Goal: Contribute content: Contribute content

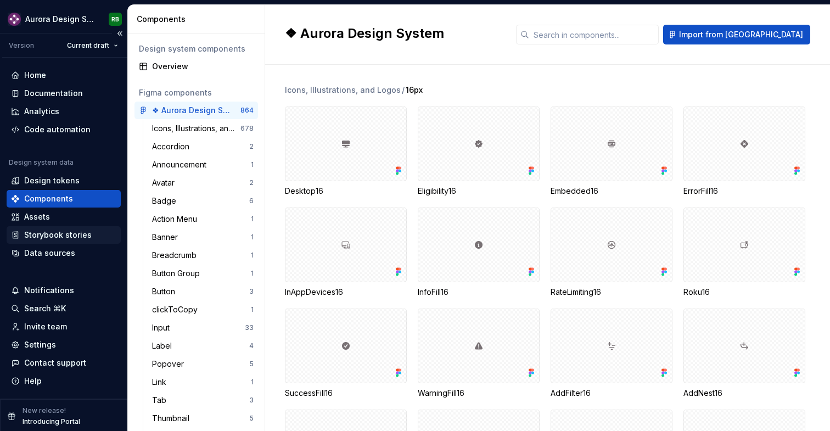
click at [93, 239] on div "Storybook stories" at bounding box center [63, 234] width 105 height 11
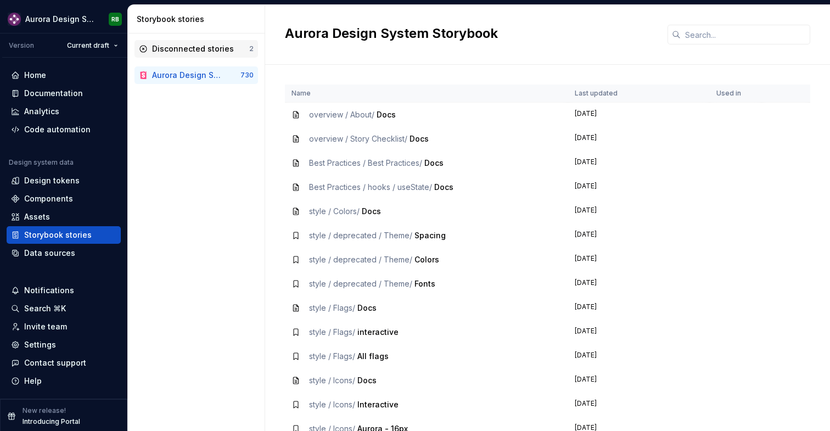
click at [210, 49] on div "Disconnected stories" at bounding box center [193, 48] width 82 height 11
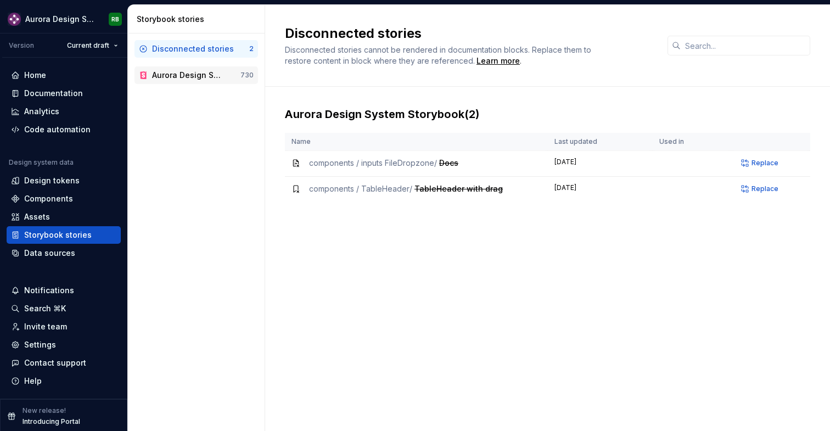
click at [205, 70] on div "Aurora Design System Storybook" at bounding box center [187, 75] width 71 height 11
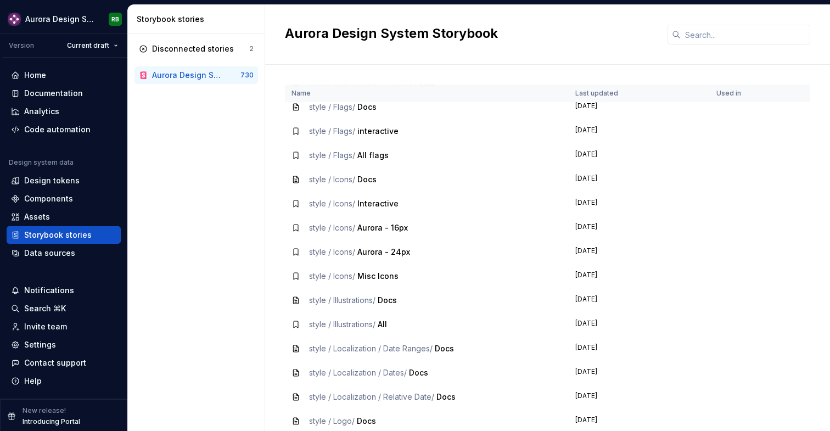
scroll to position [207, 0]
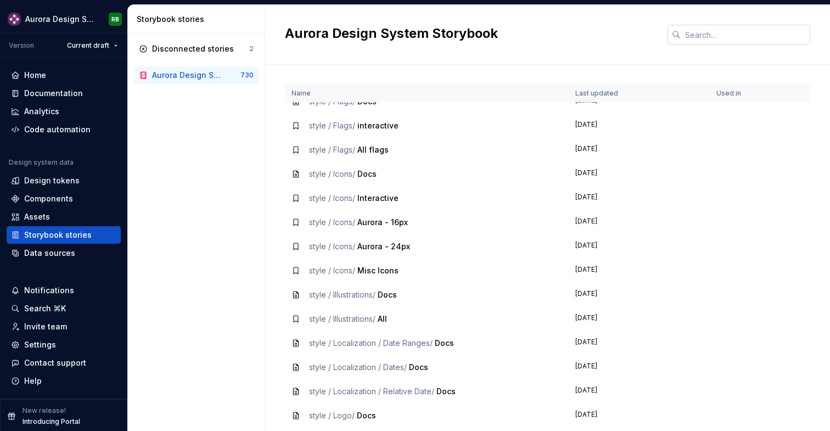
click at [707, 38] on input "text" at bounding box center [746, 35] width 130 height 20
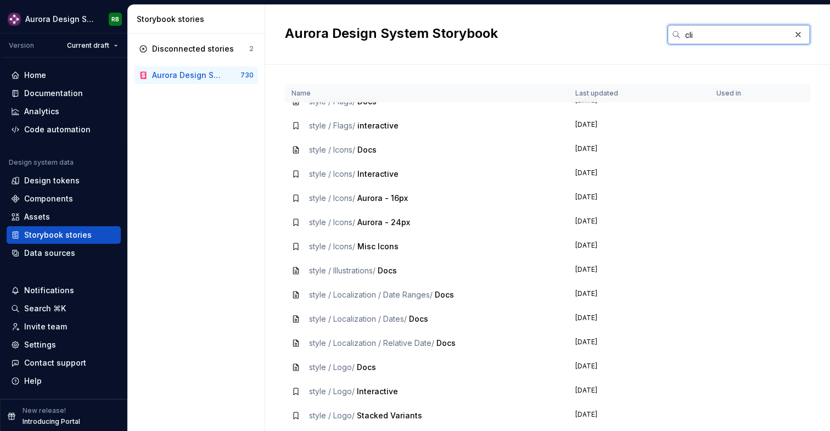
scroll to position [0, 0]
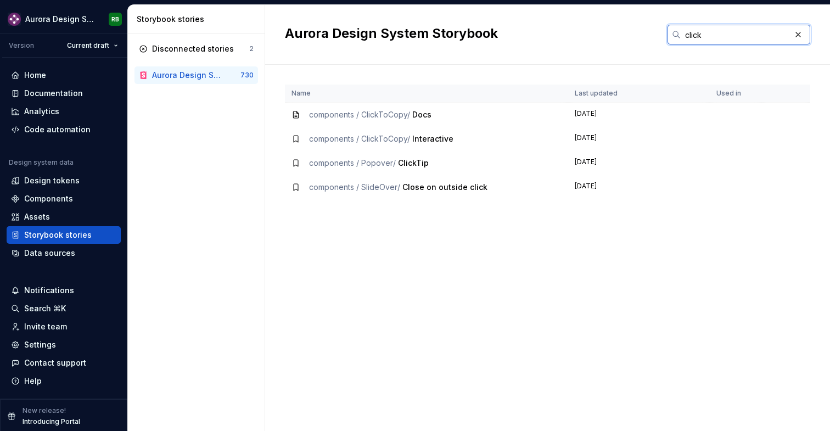
type input "click"
click at [485, 133] on div "components / ClickToCopy / Interactive" at bounding box center [426, 138] width 270 height 11
click at [408, 139] on span "components / ClickToCopy /" at bounding box center [359, 138] width 101 height 9
click at [322, 138] on span "components / ClickToCopy /" at bounding box center [359, 138] width 101 height 9
click at [295, 136] on icon at bounding box center [295, 138] width 9 height 9
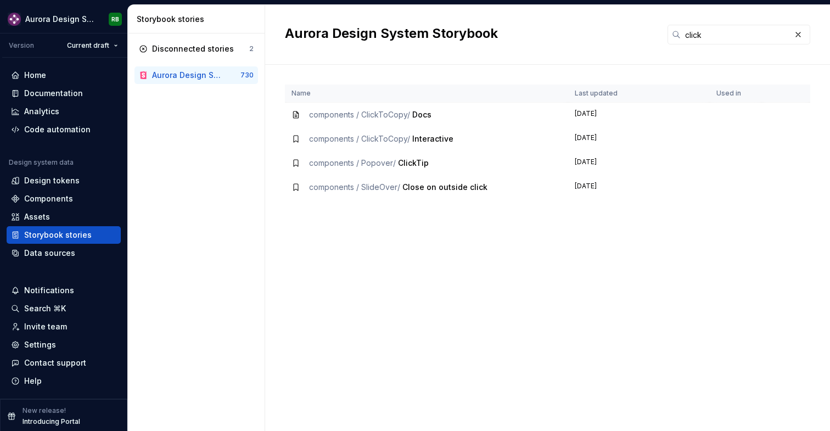
click at [405, 145] on td "components / ClickToCopy / Interactive" at bounding box center [426, 139] width 283 height 24
click at [389, 116] on span "components / ClickToCopy /" at bounding box center [359, 114] width 101 height 9
click at [325, 118] on span "components / ClickToCopy /" at bounding box center [359, 114] width 101 height 9
click at [70, 92] on div "Documentation" at bounding box center [53, 93] width 59 height 11
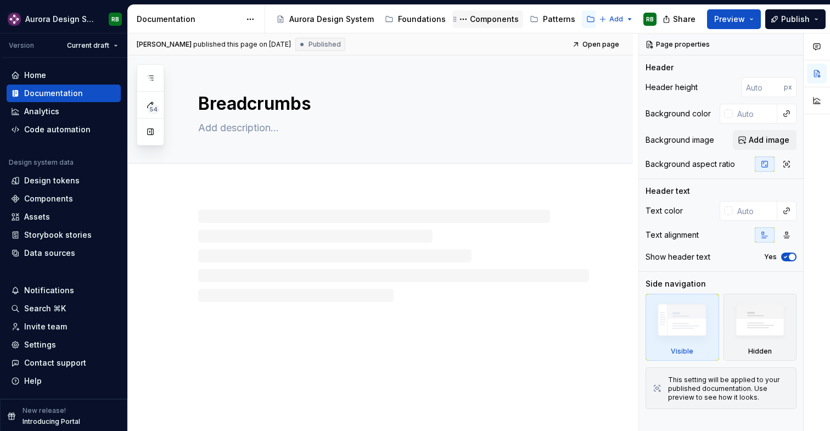
click at [466, 12] on div "Components" at bounding box center [487, 19] width 71 height 18
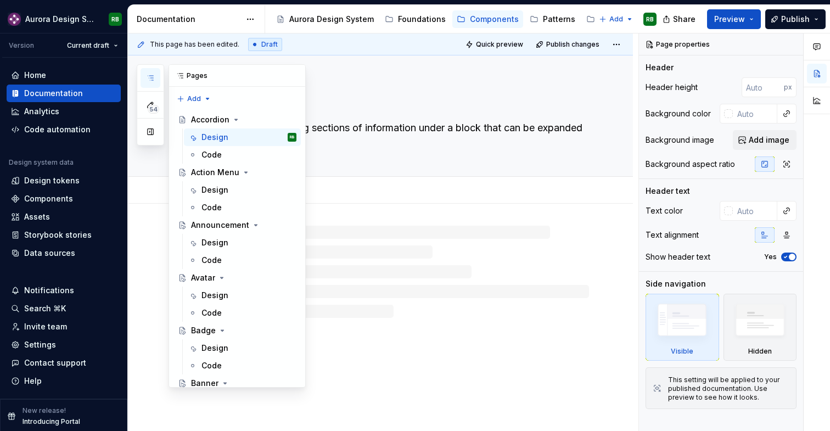
click at [147, 71] on button "button" at bounding box center [151, 78] width 20 height 20
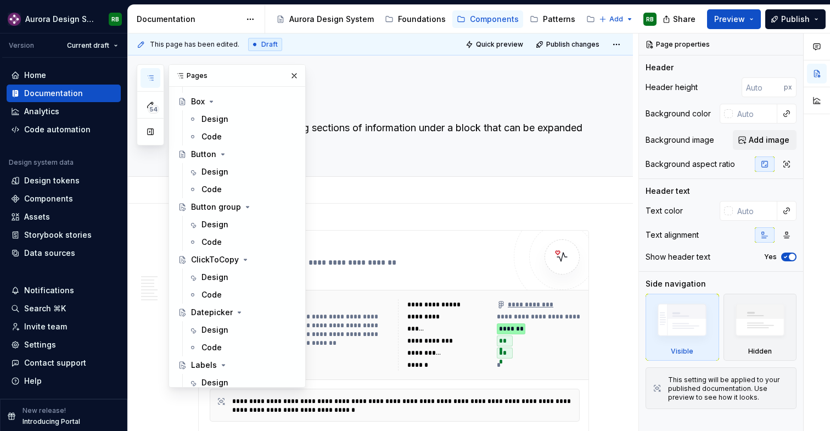
scroll to position [391, 0]
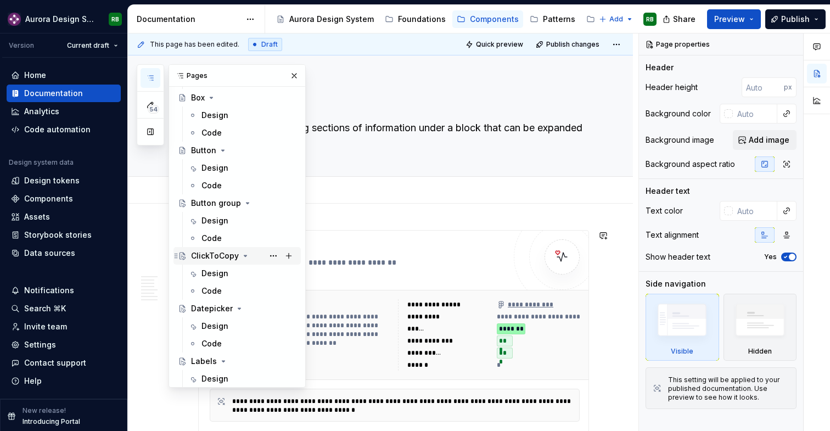
click at [216, 257] on div "ClickToCopy" at bounding box center [215, 255] width 48 height 11
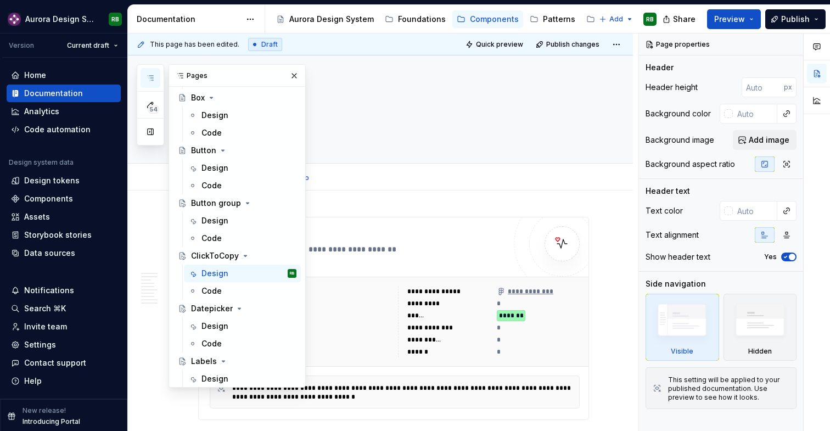
click at [436, 178] on div "Design Code Add tab" at bounding box center [394, 178] width 404 height 24
click at [228, 288] on div "Code" at bounding box center [248, 290] width 95 height 15
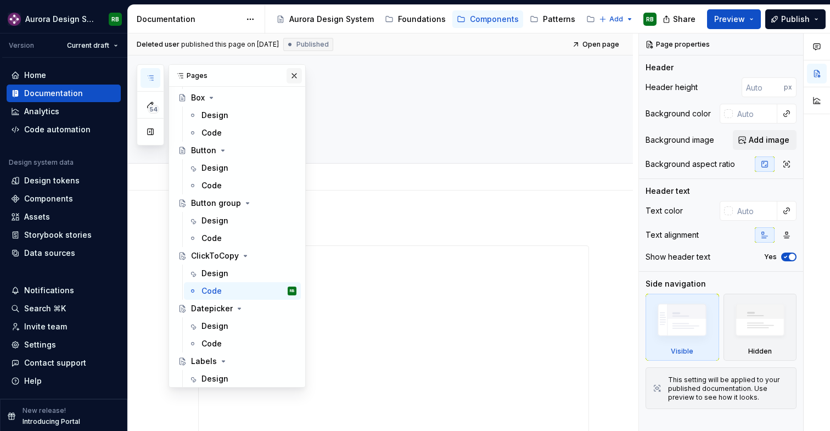
click at [294, 77] on button "button" at bounding box center [294, 75] width 15 height 15
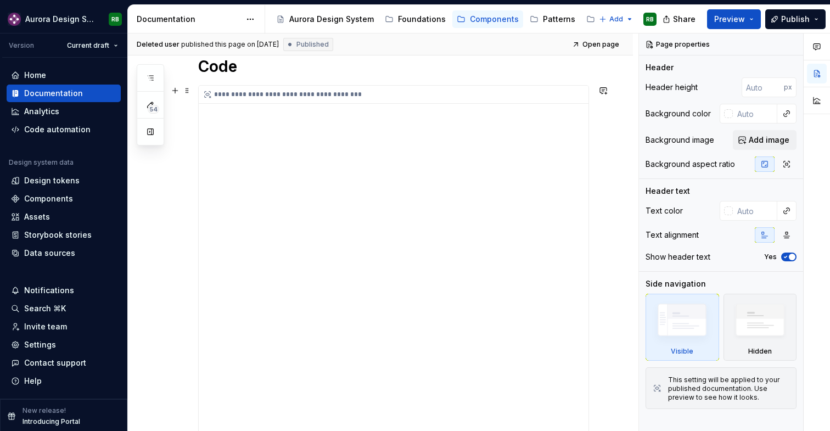
scroll to position [149, 0]
click at [305, 173] on div "**********" at bounding box center [394, 371] width 390 height 548
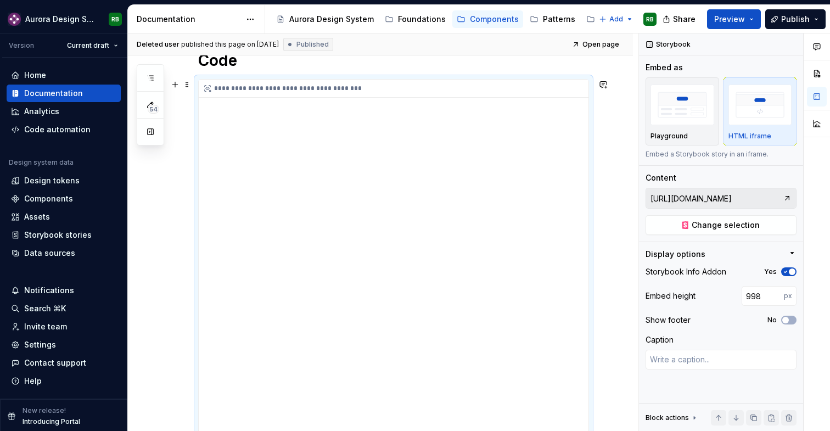
scroll to position [167, 0]
click at [704, 199] on input "[URL][DOMAIN_NAME]" at bounding box center [714, 198] width 137 height 20
click at [718, 225] on span "Change selection" at bounding box center [726, 225] width 68 height 11
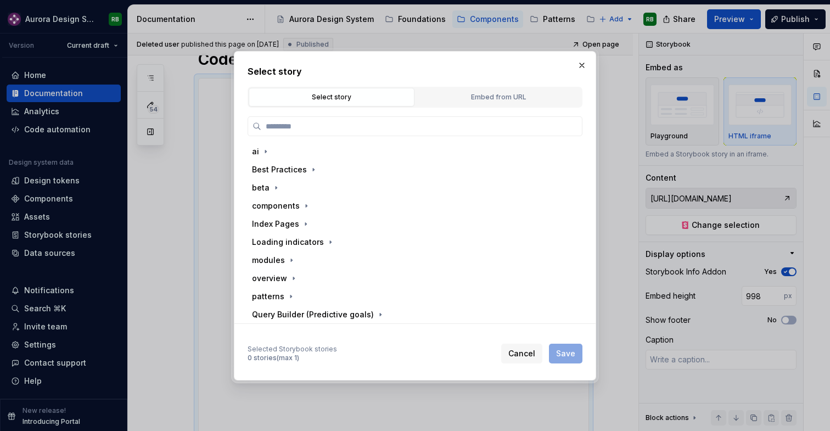
type textarea "*"
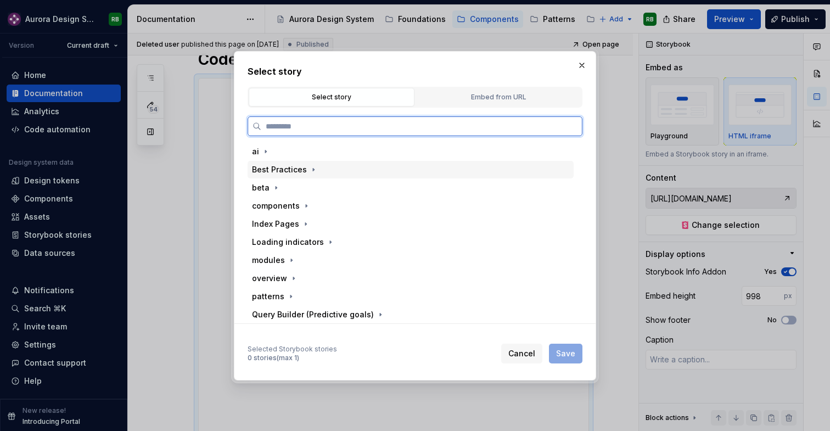
paste input "**********"
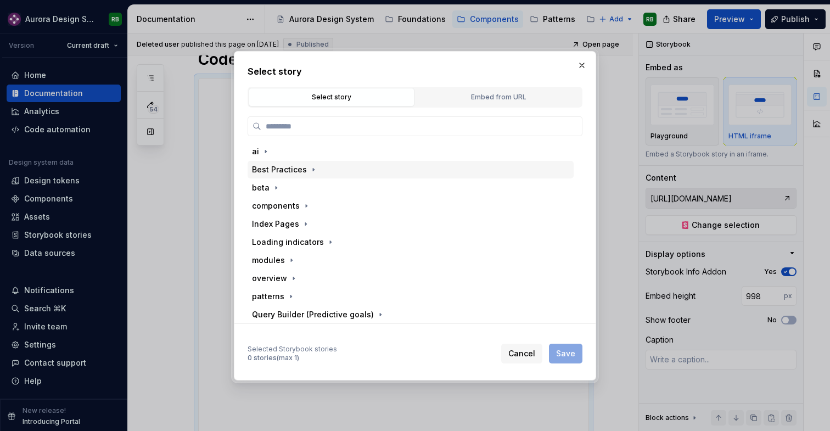
type input "**********"
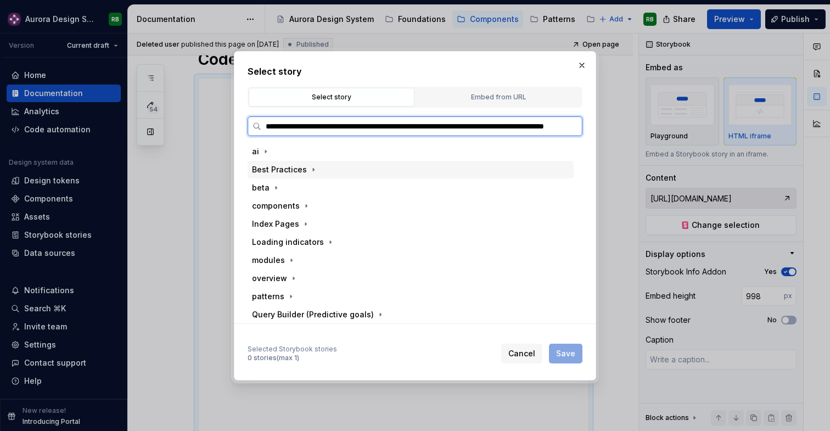
scroll to position [0, 100]
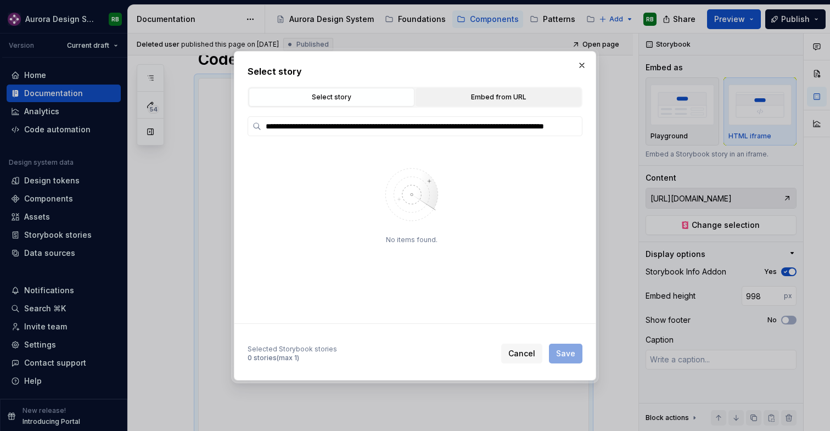
click at [501, 96] on div "Embed from URL" at bounding box center [498, 97] width 158 height 11
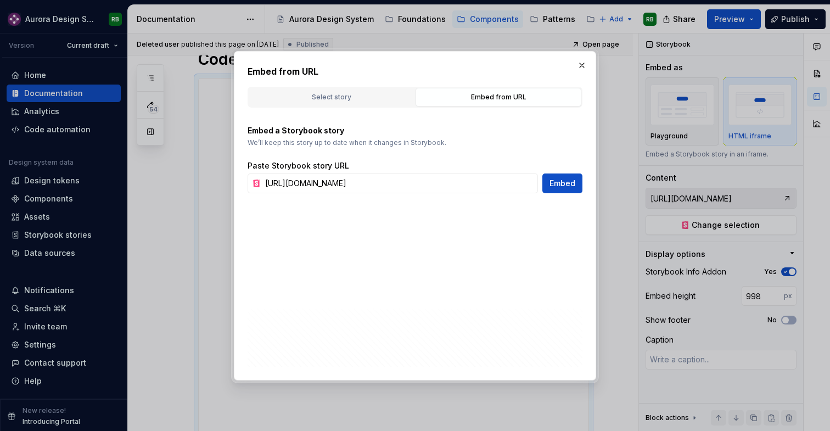
scroll to position [0, 0]
click at [413, 178] on input "[URL][DOMAIN_NAME]" at bounding box center [399, 183] width 277 height 20
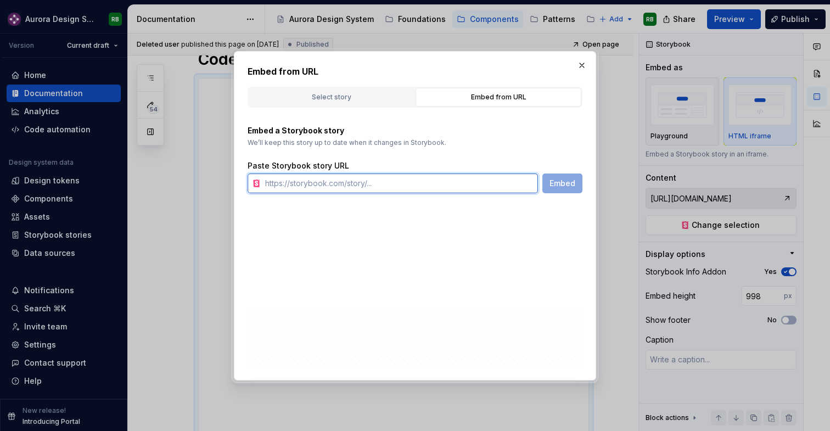
paste input "[URL][DOMAIN_NAME]"
type input "[URL][DOMAIN_NAME]"
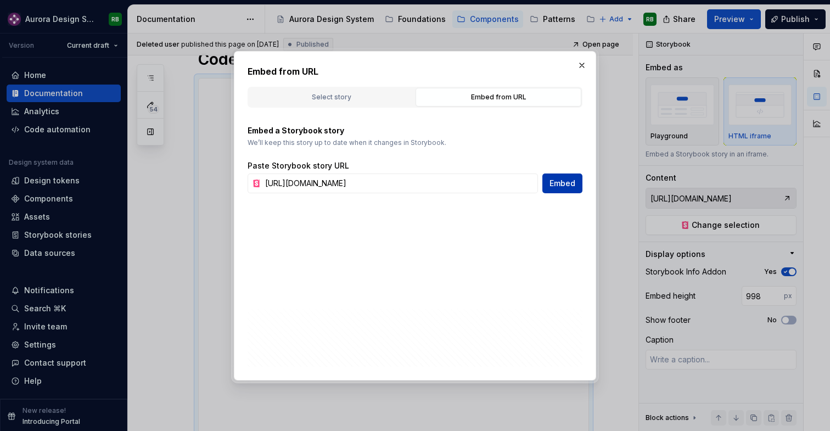
click at [558, 182] on span "Embed" at bounding box center [562, 183] width 26 height 11
type textarea "*"
type input "[URL][DOMAIN_NAME]"
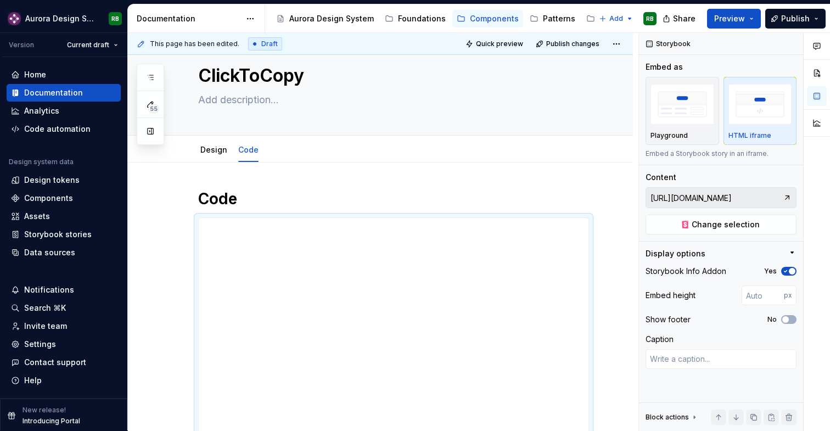
scroll to position [28, 0]
click at [798, 15] on span "Publish" at bounding box center [795, 18] width 29 height 11
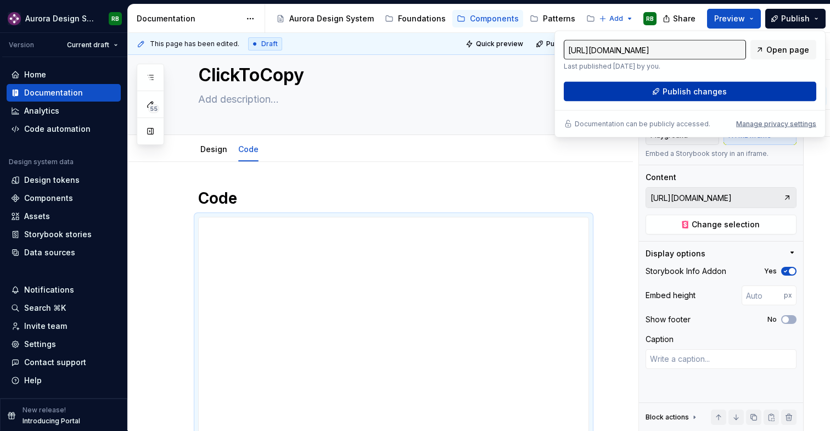
click at [718, 94] on span "Publish changes" at bounding box center [695, 91] width 64 height 11
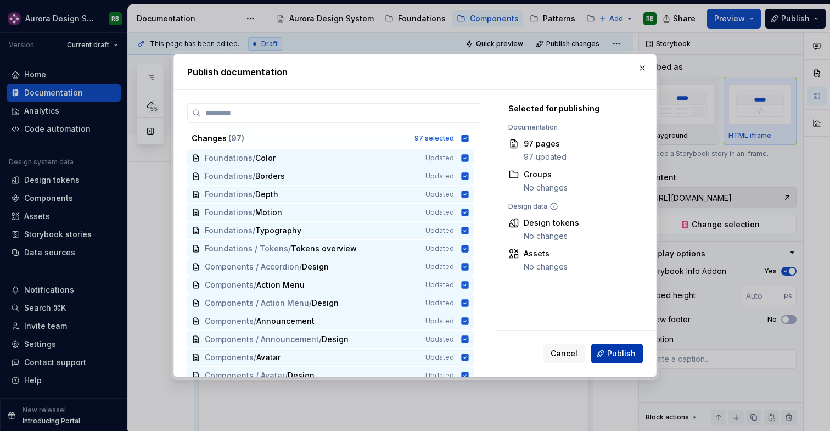
click at [622, 351] on span "Publish" at bounding box center [621, 353] width 29 height 11
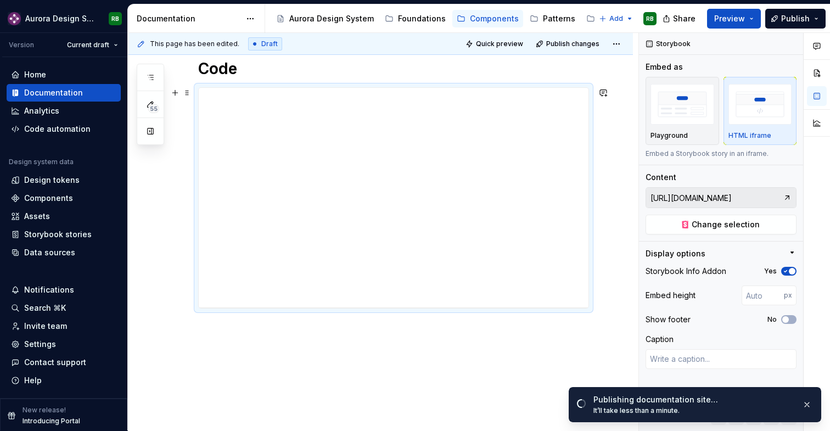
scroll to position [153, 0]
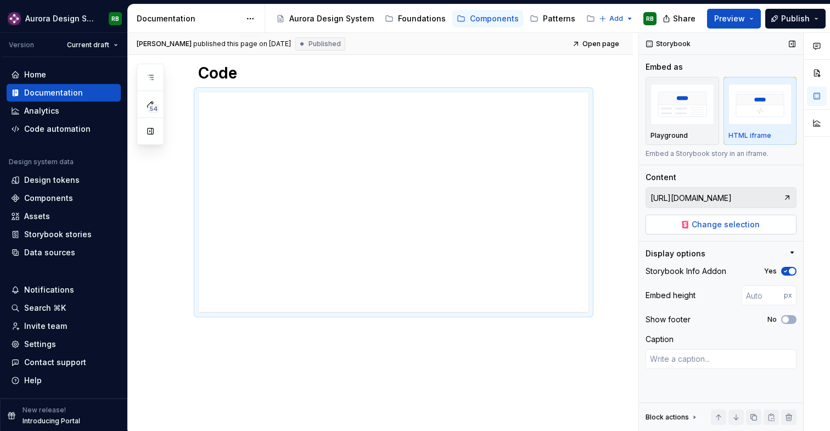
click at [692, 222] on button "Change selection" at bounding box center [720, 225] width 151 height 20
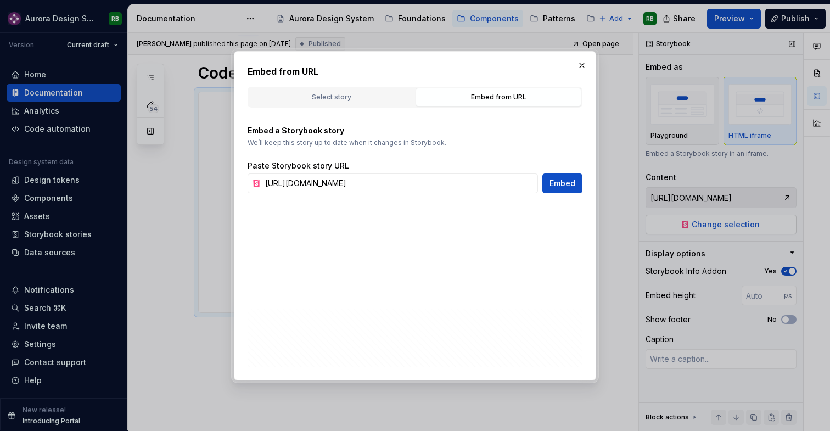
scroll to position [0, 133]
type textarea "*"
click at [478, 182] on input "[URL][DOMAIN_NAME]" at bounding box center [399, 183] width 277 height 20
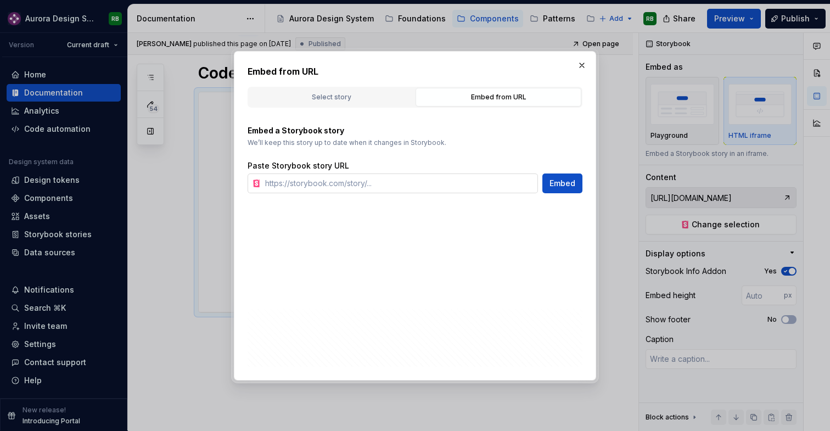
scroll to position [0, 0]
type input "[URL][DOMAIN_NAME]"
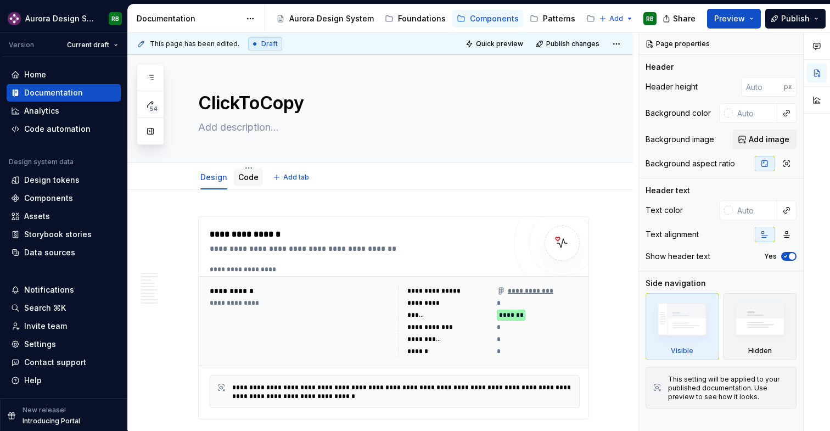
click at [248, 178] on link "Code" at bounding box center [248, 176] width 20 height 9
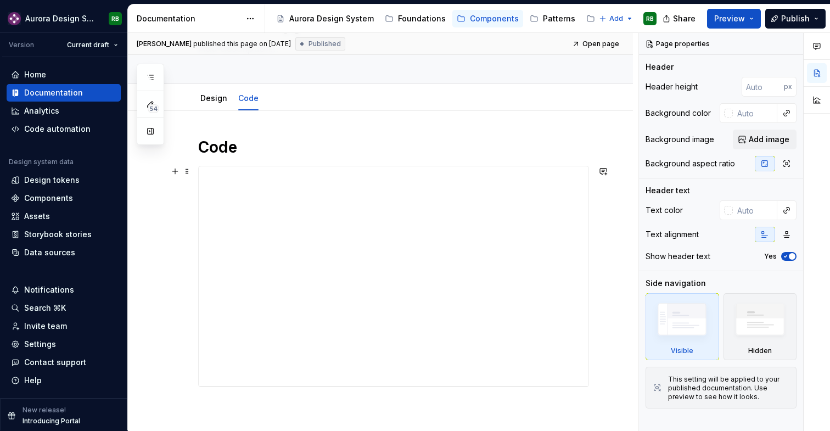
scroll to position [77, 0]
click at [311, 177] on div "**********" at bounding box center [396, 178] width 395 height 18
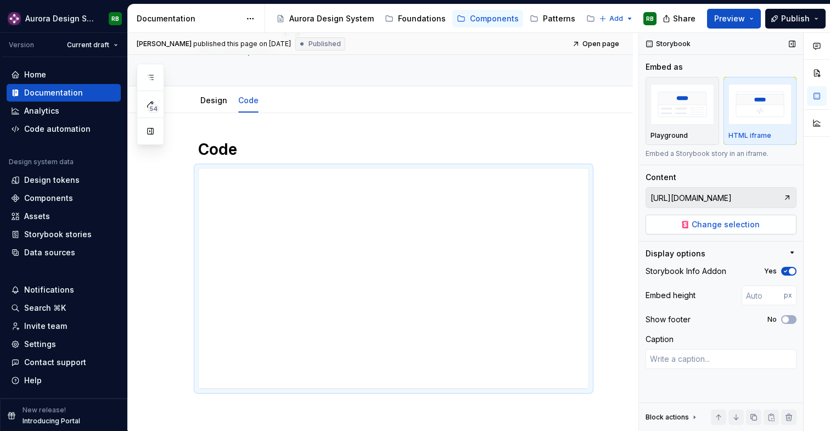
click at [700, 224] on span "Change selection" at bounding box center [726, 224] width 68 height 11
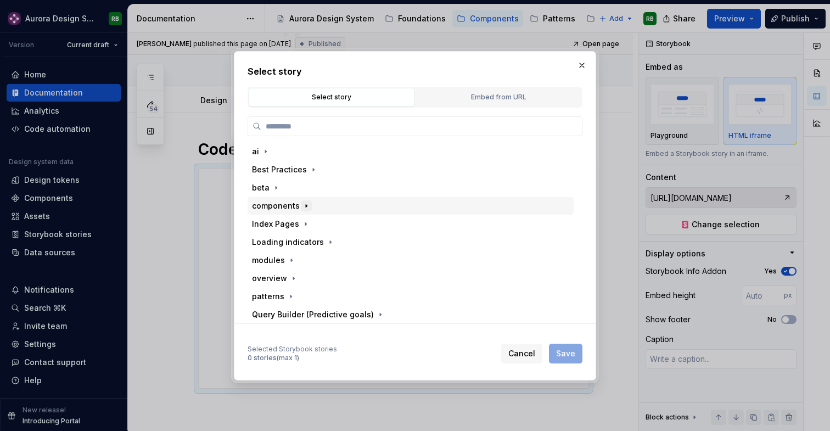
click at [302, 209] on icon "button" at bounding box center [306, 205] width 9 height 9
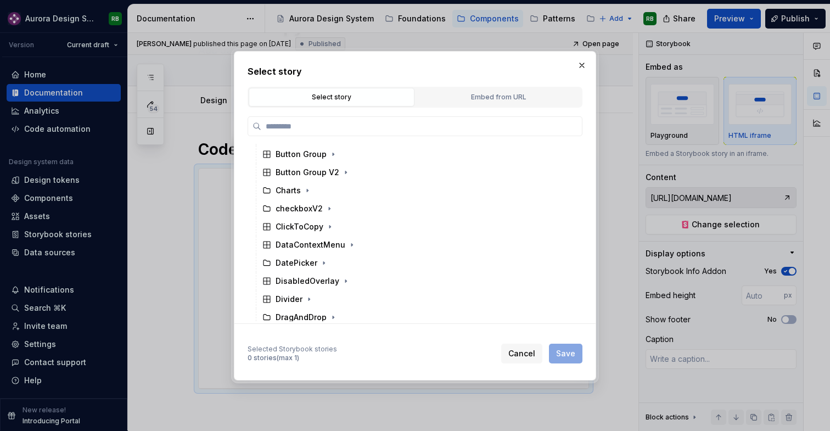
scroll to position [256, 0]
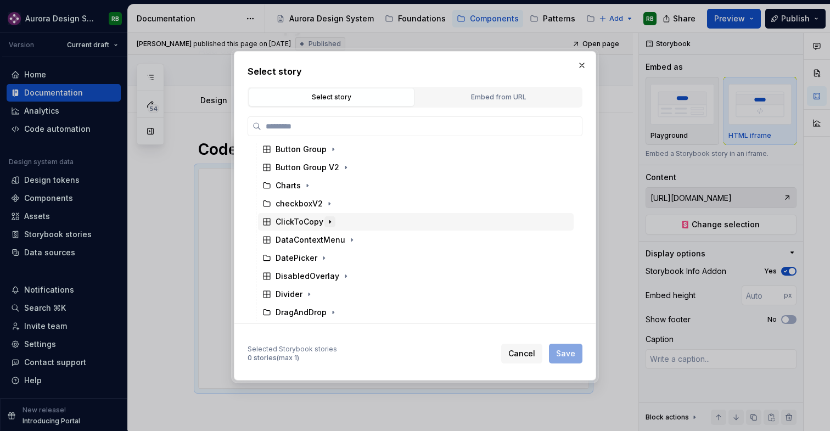
click at [326, 221] on icon "button" at bounding box center [329, 221] width 9 height 9
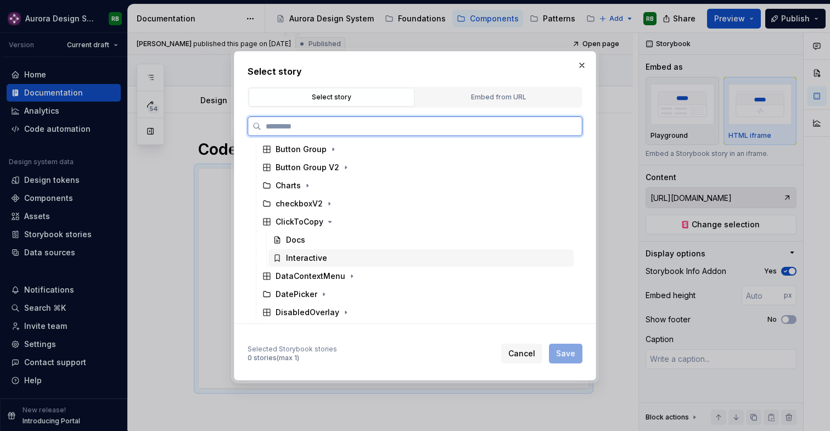
click at [302, 261] on div "Interactive" at bounding box center [306, 257] width 41 height 11
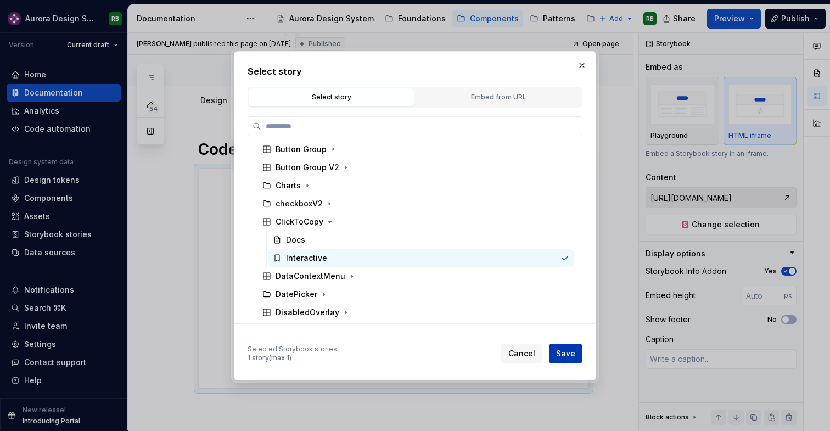
click at [564, 350] on span "Save" at bounding box center [565, 353] width 19 height 11
type textarea "*"
type input "components / ClickToCopy / Interactive"
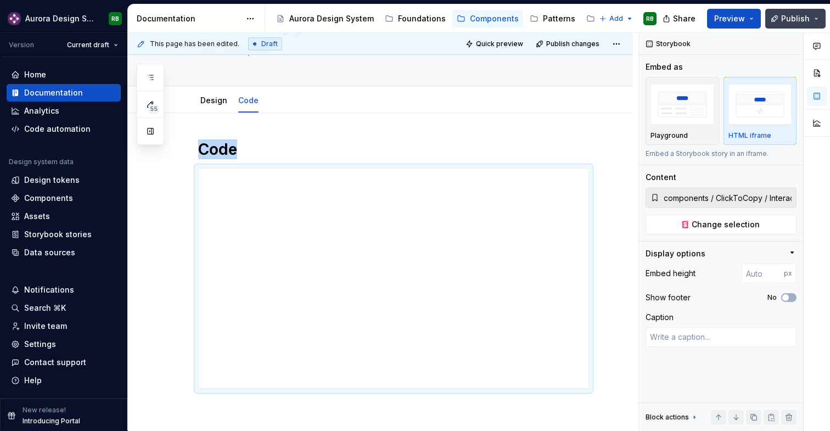
click at [790, 18] on span "Publish" at bounding box center [795, 18] width 29 height 11
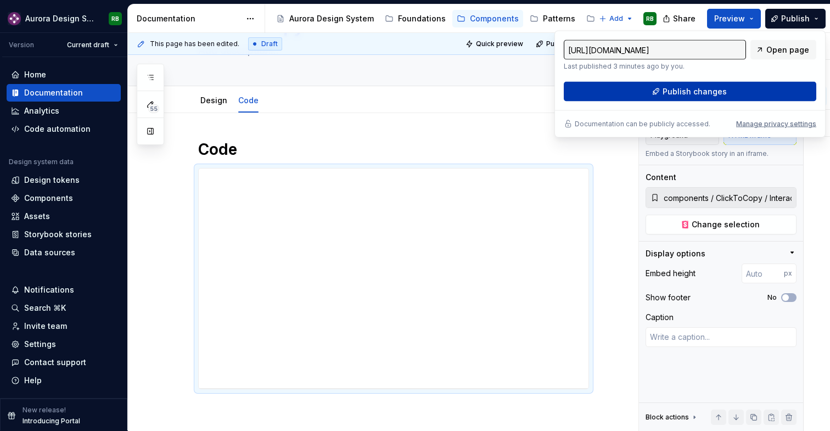
click at [746, 86] on button "Publish changes" at bounding box center [690, 92] width 252 height 20
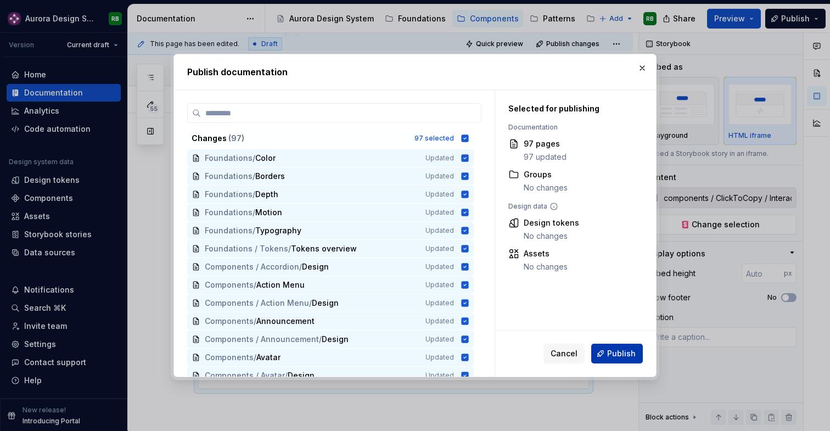
click at [633, 346] on button "Publish" at bounding box center [617, 354] width 52 height 20
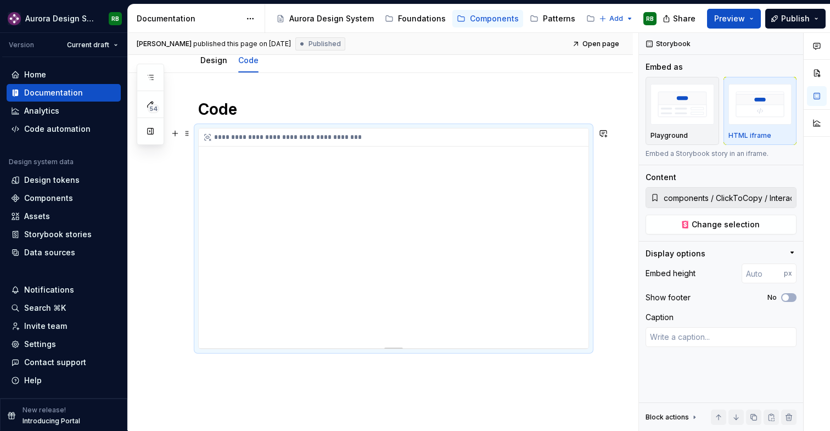
scroll to position [113, 0]
click at [657, 119] on img "button" at bounding box center [682, 104] width 64 height 40
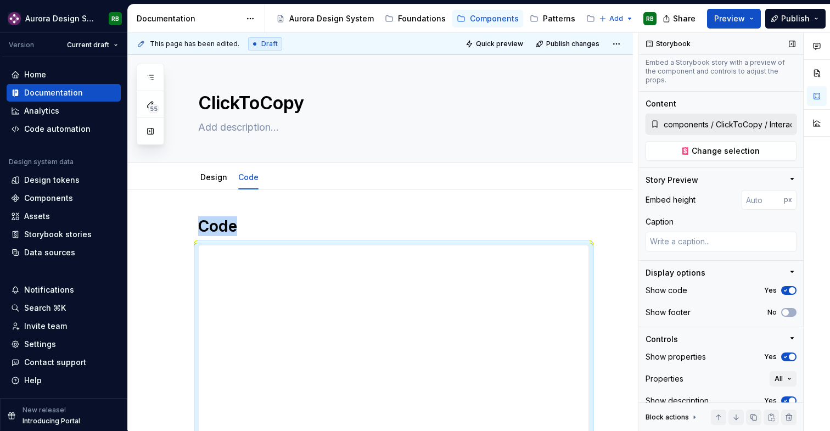
scroll to position [87, 0]
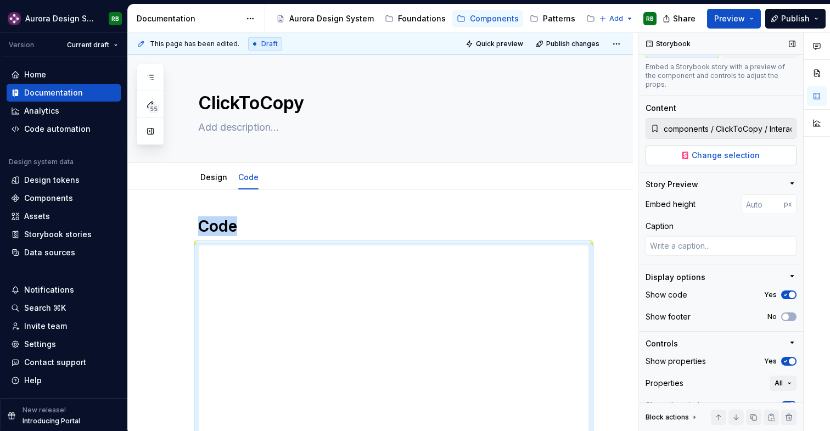
click at [710, 150] on span "Change selection" at bounding box center [726, 155] width 68 height 11
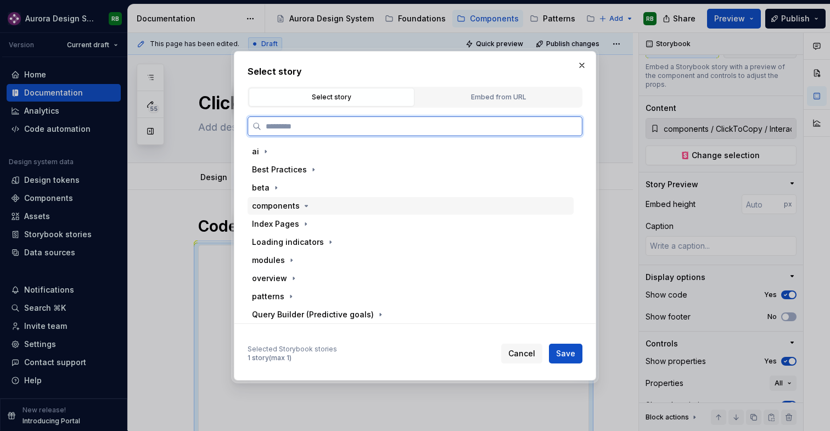
click at [309, 211] on div "components" at bounding box center [411, 206] width 326 height 18
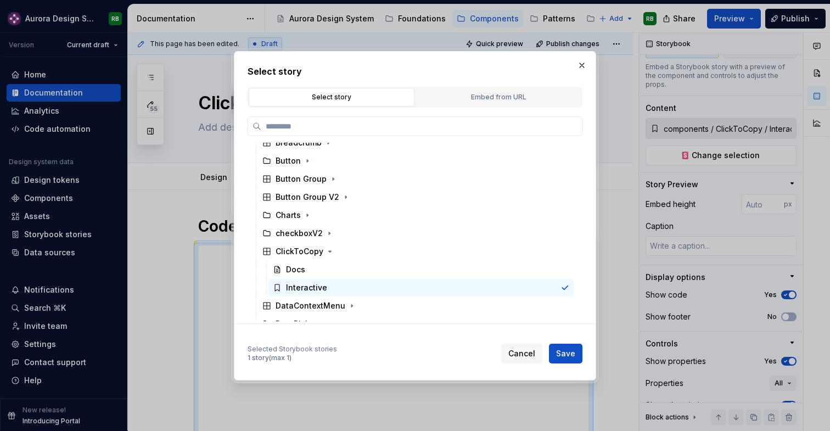
scroll to position [233, 0]
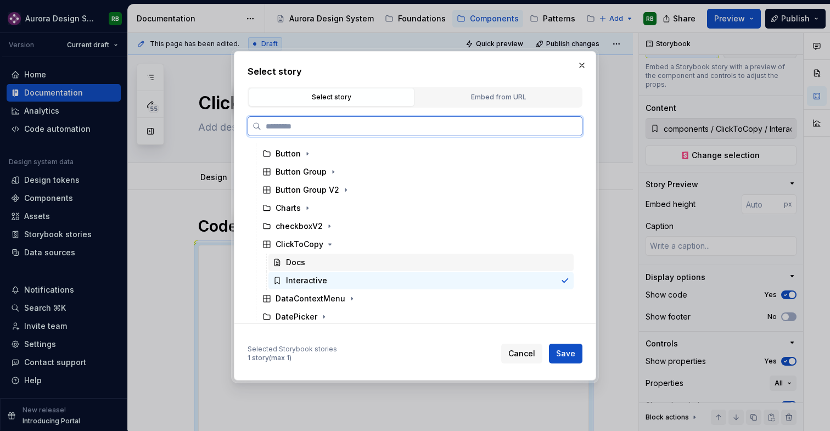
click at [302, 263] on div "Docs" at bounding box center [295, 262] width 19 height 11
click at [311, 282] on div "Interactive" at bounding box center [306, 280] width 41 height 11
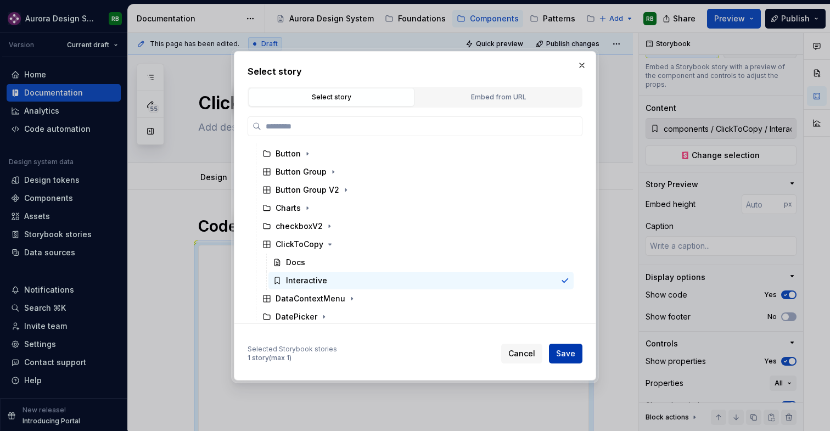
click at [564, 345] on button "Save" at bounding box center [565, 354] width 33 height 20
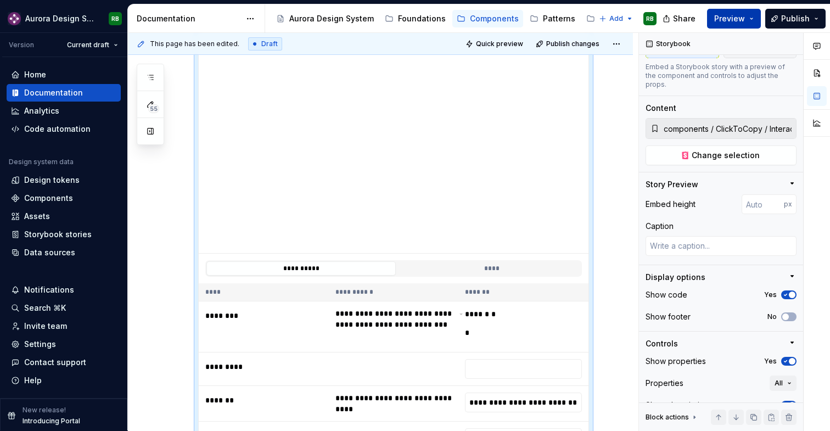
click at [723, 17] on span "Preview" at bounding box center [729, 18] width 31 height 11
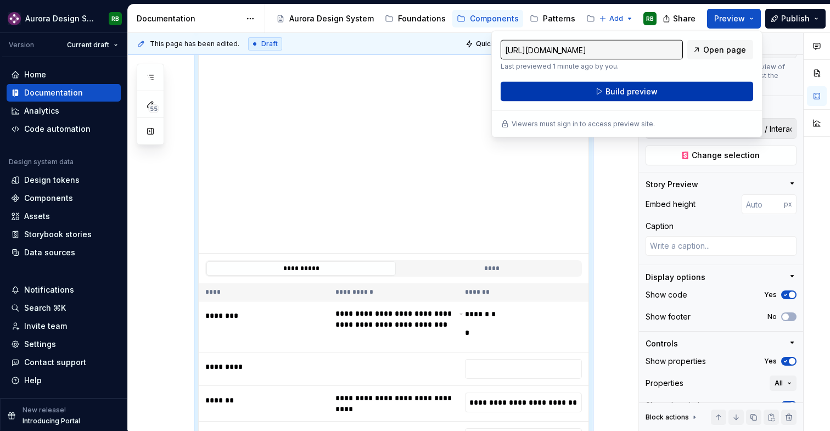
click at [674, 88] on button "Build preview" at bounding box center [627, 92] width 252 height 20
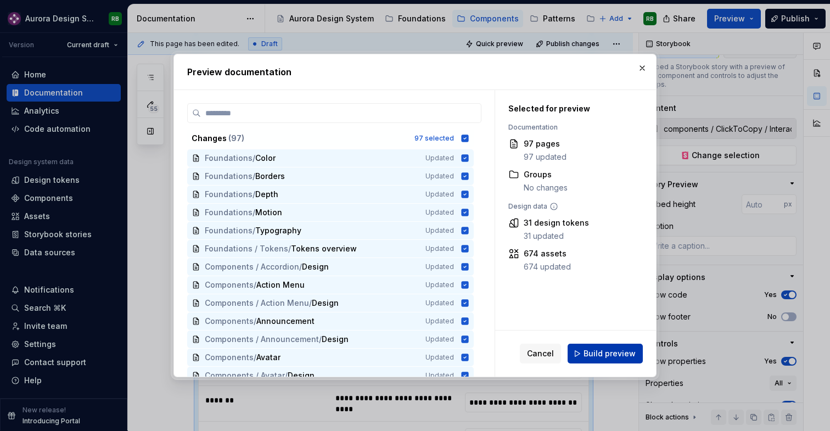
click at [602, 351] on span "Build preview" at bounding box center [609, 353] width 52 height 11
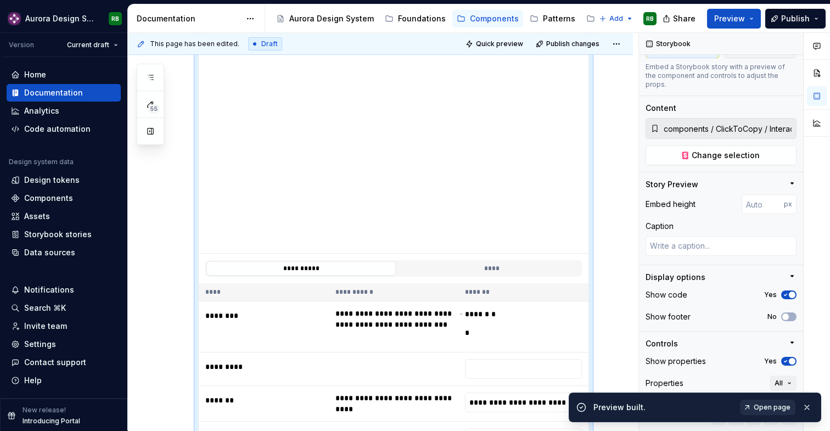
click at [765, 403] on span "Open page" at bounding box center [772, 407] width 37 height 9
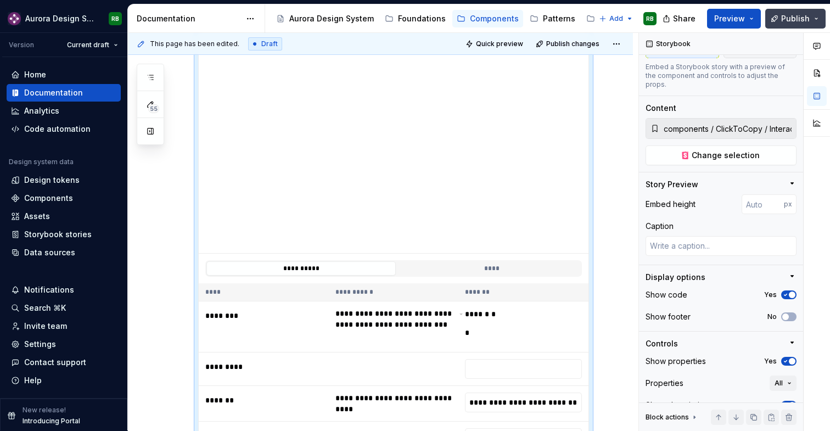
click at [784, 13] on span "Publish" at bounding box center [795, 18] width 29 height 11
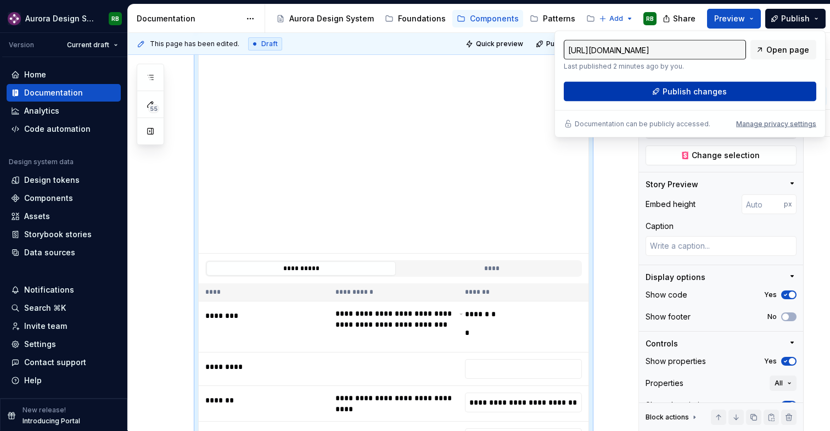
click at [713, 91] on span "Publish changes" at bounding box center [695, 91] width 64 height 11
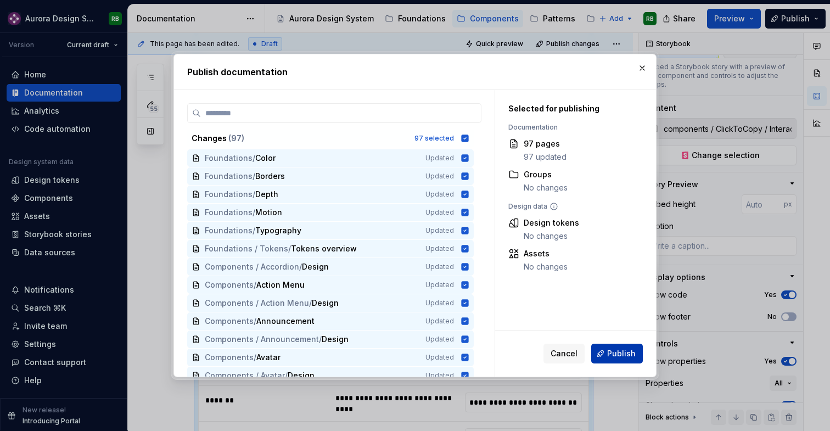
click at [616, 352] on span "Publish" at bounding box center [621, 353] width 29 height 11
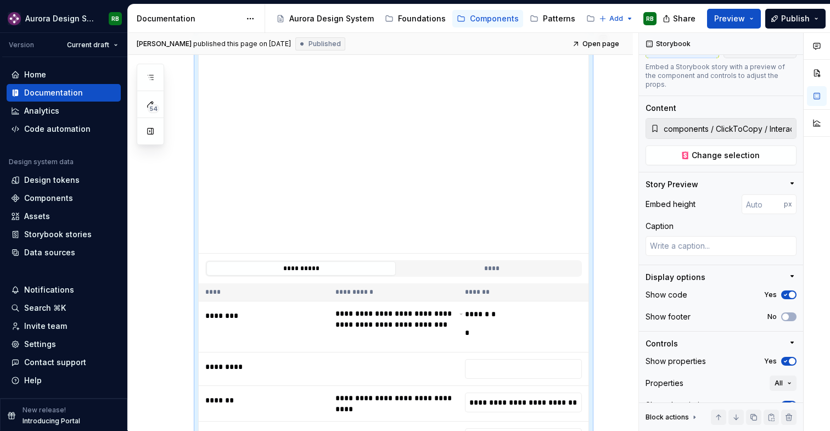
type textarea "*"
